Goal: Task Accomplishment & Management: Manage account settings

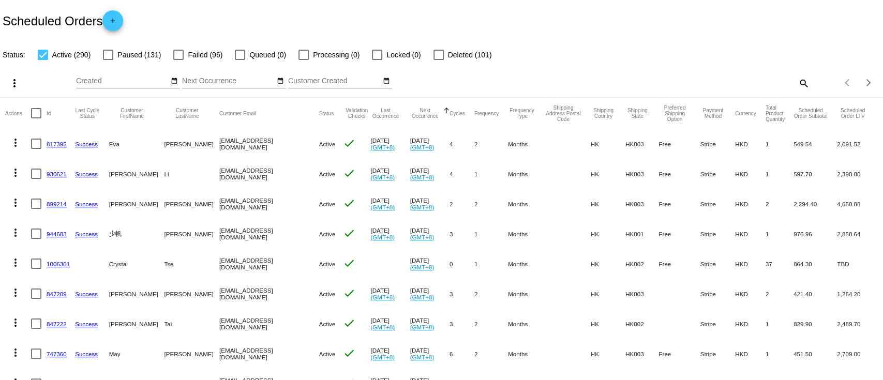
drag, startPoint x: 59, startPoint y: 139, endPoint x: 48, endPoint y: 148, distance: 14.0
drag, startPoint x: 48, startPoint y: 148, endPoint x: 47, endPoint y: 159, distance: 11.4
click at [47, 159] on mat-row "more_vert 930621 Success Mavis Li wingmail0204-chloe@yahoo.com.hk Active check …" at bounding box center [441, 174] width 873 height 30
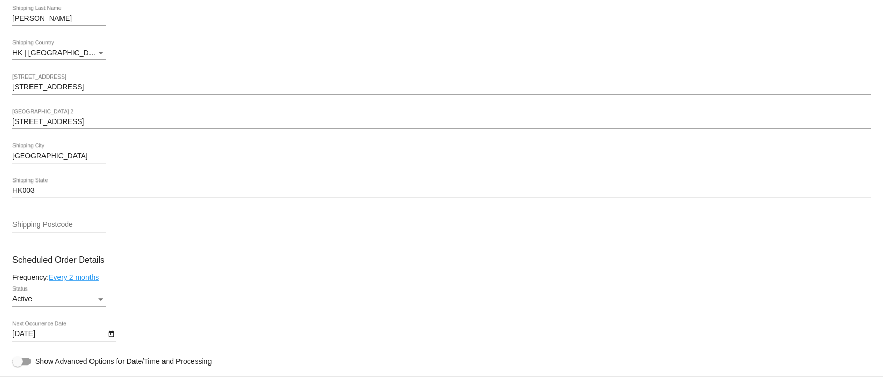
scroll to position [483, 0]
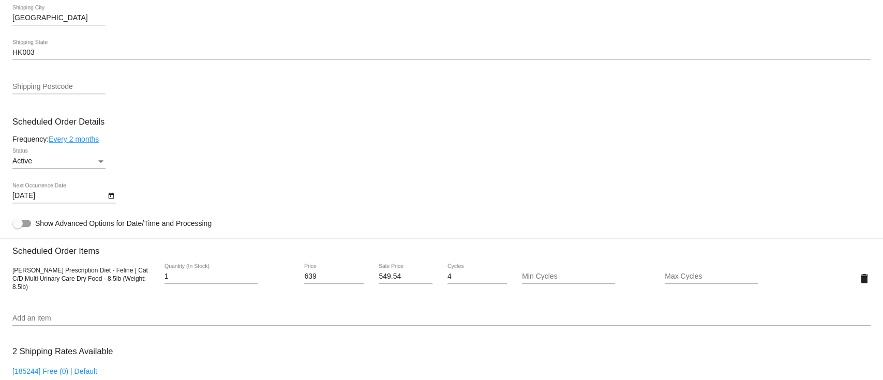
click at [109, 197] on icon "Open calendar" at bounding box center [111, 196] width 7 height 12
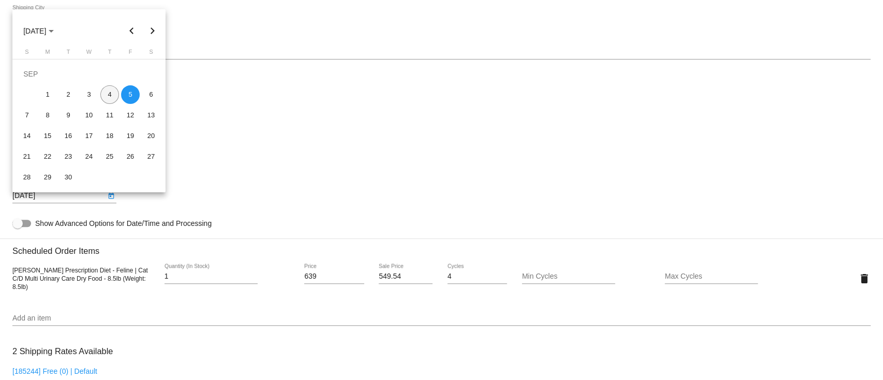
click at [108, 97] on div "4" at bounding box center [109, 94] width 19 height 19
type input "9/4/2025"
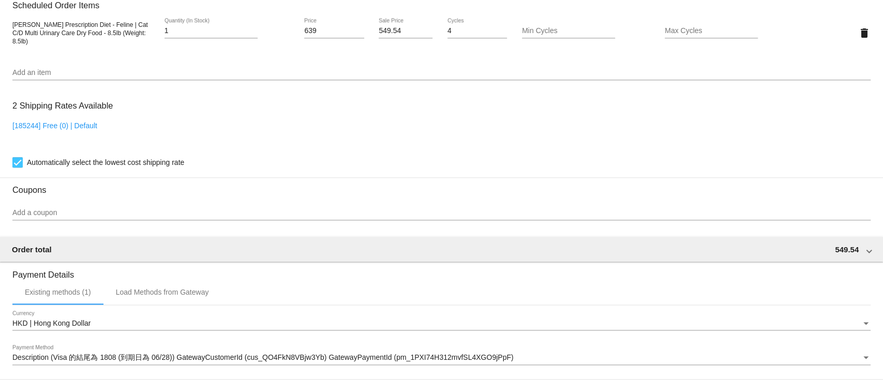
scroll to position [881, 0]
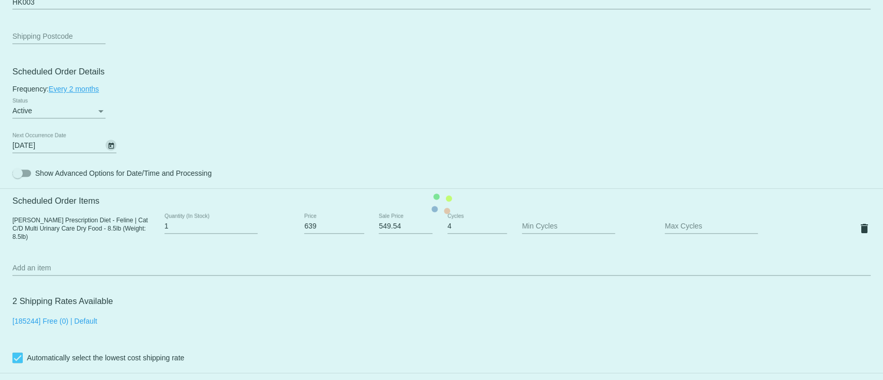
scroll to position [467, 0]
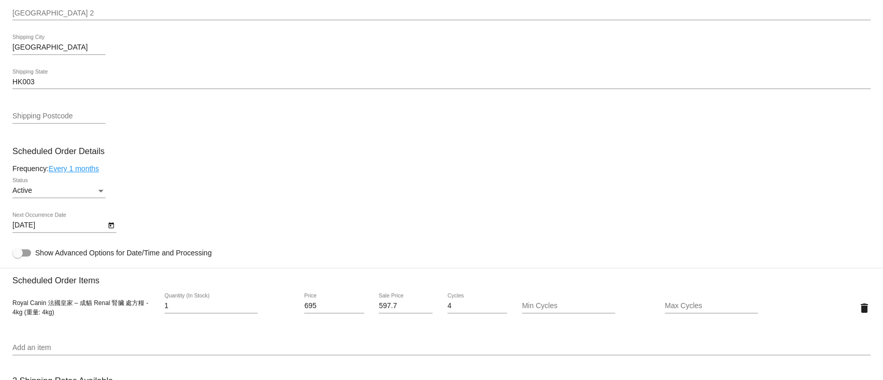
scroll to position [483, 0]
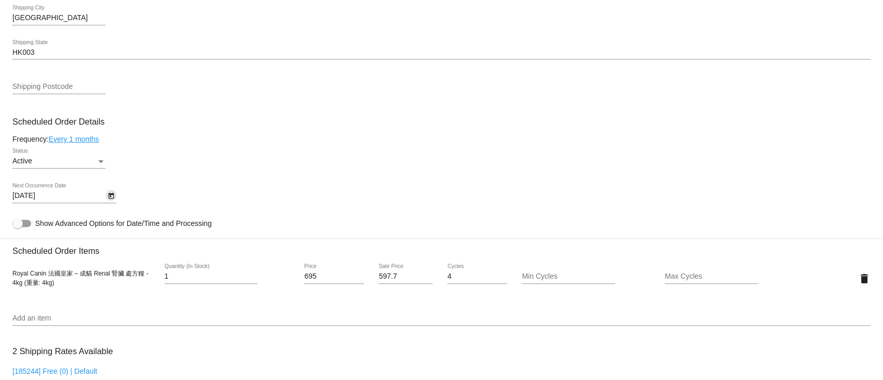
click at [112, 200] on icon "Open calendar" at bounding box center [111, 196] width 7 height 12
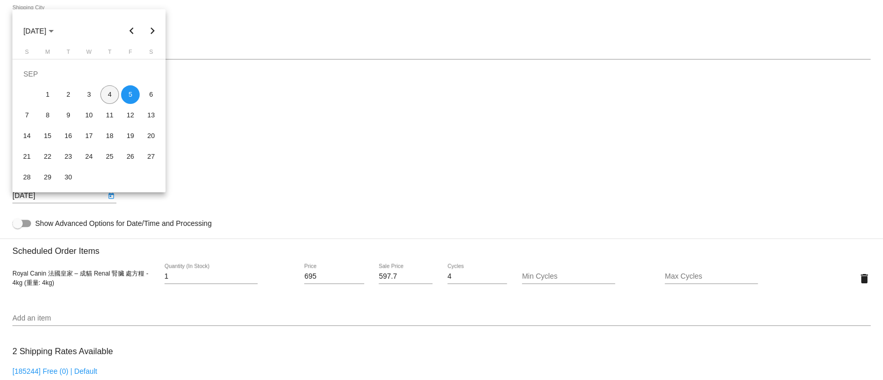
click at [115, 97] on div "4" at bounding box center [109, 94] width 19 height 19
type input "9/4/2025"
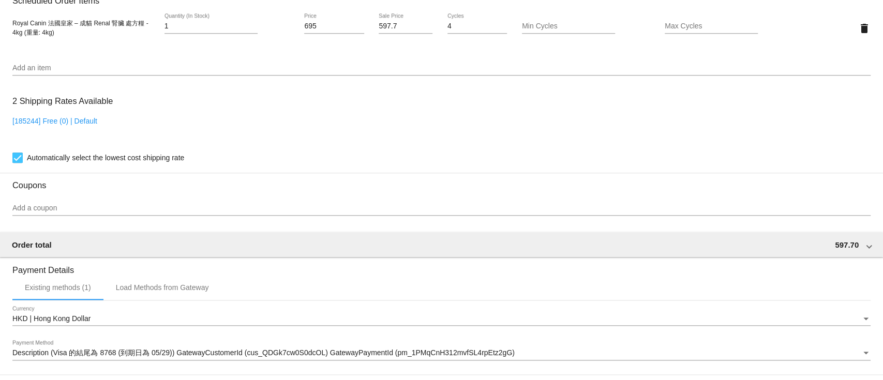
scroll to position [881, 0]
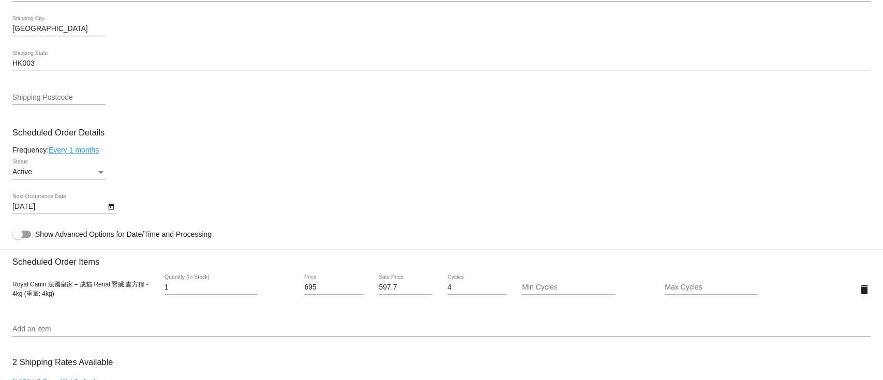
scroll to position [552, 0]
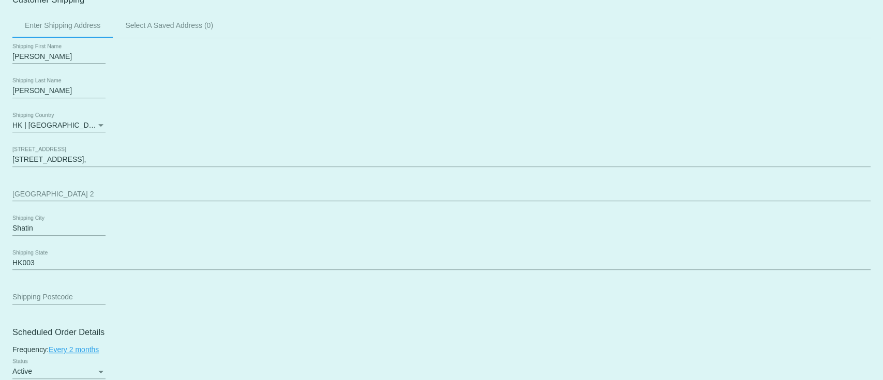
scroll to position [345, 0]
